Goal: Task Accomplishment & Management: Manage account settings

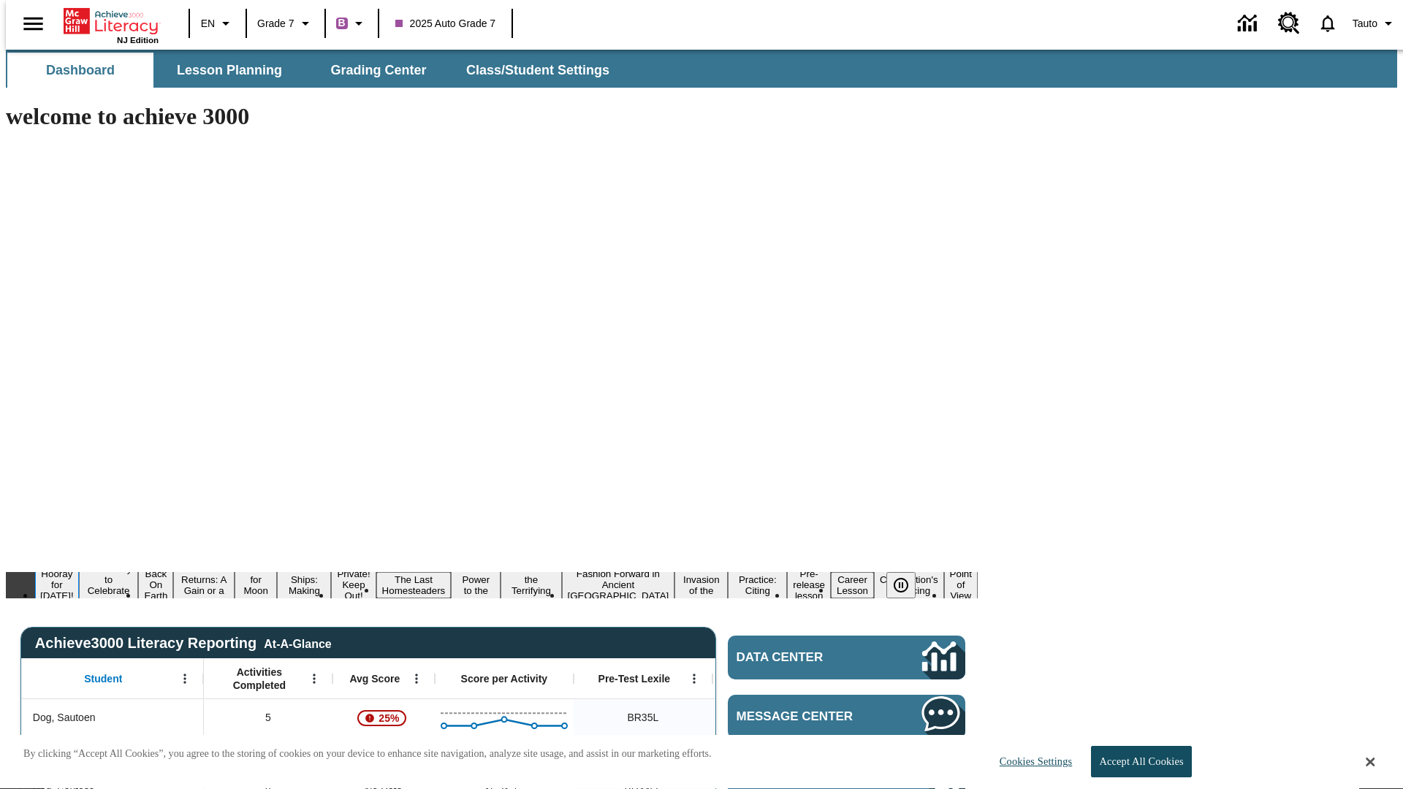
click at [79, 567] on button "Hooray for Constitution Day!" at bounding box center [57, 585] width 44 height 36
click at [907, 576] on icon "Pause" at bounding box center [901, 585] width 18 height 18
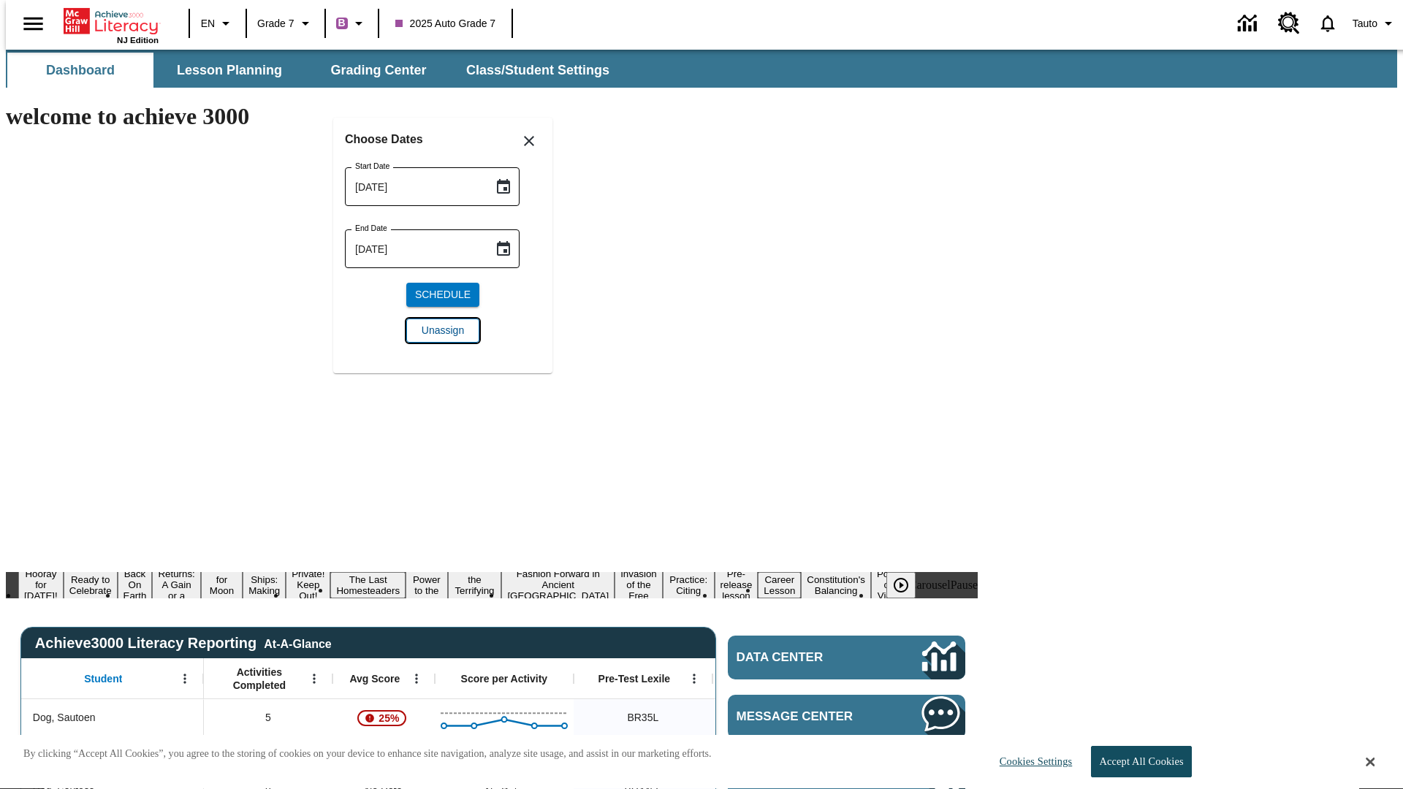
click at [443, 330] on span "Unassign" at bounding box center [443, 330] width 42 height 15
